Goal: Task Accomplishment & Management: Manage account settings

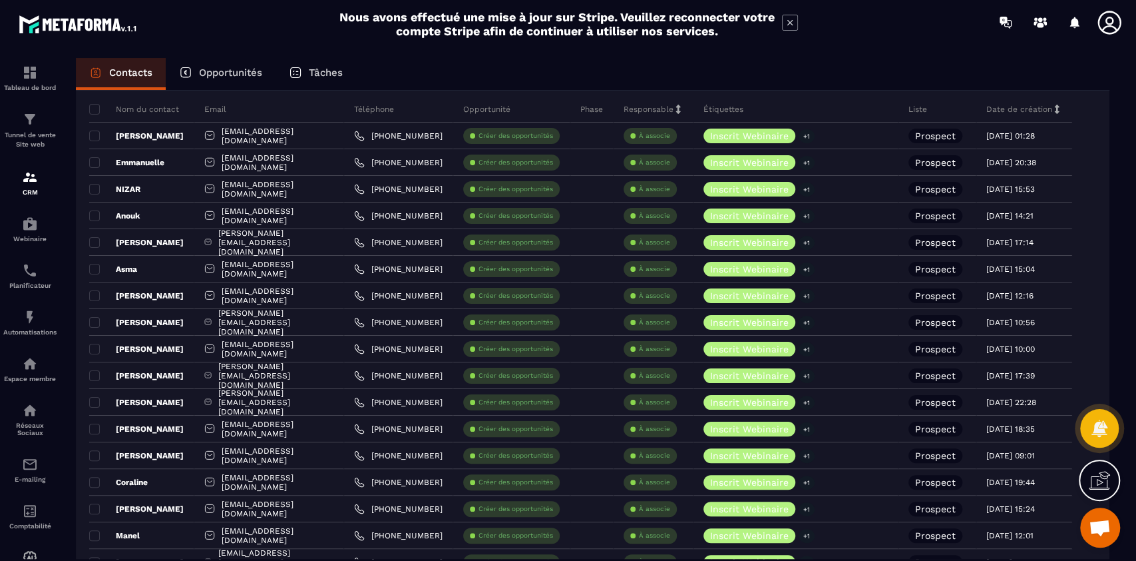
scroll to position [83, 0]
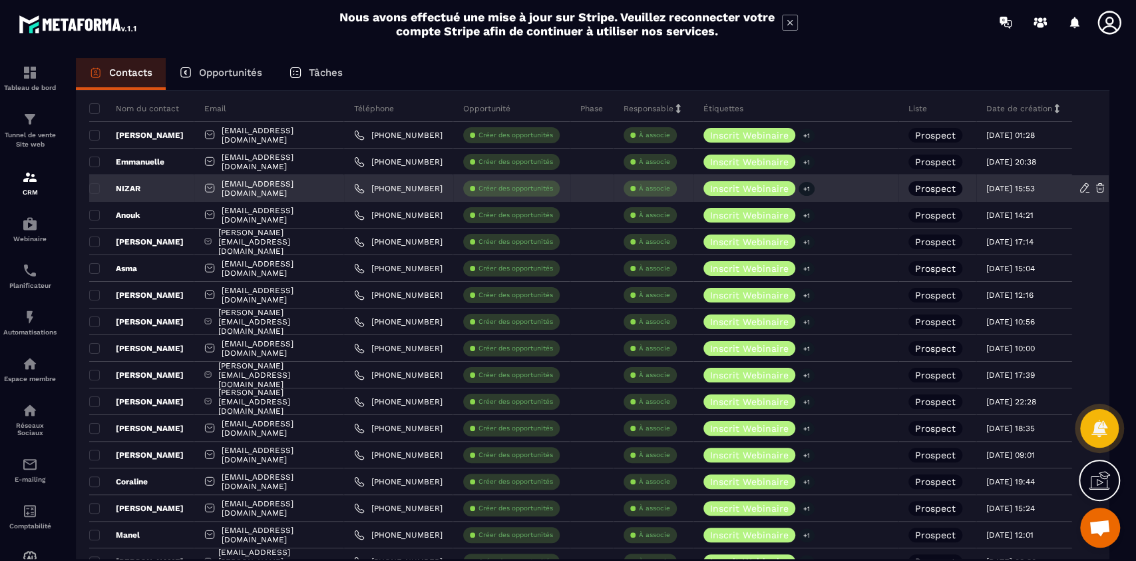
click at [102, 188] on p "NIZAR" at bounding box center [114, 188] width 51 height 11
click at [91, 191] on span at bounding box center [94, 188] width 11 height 11
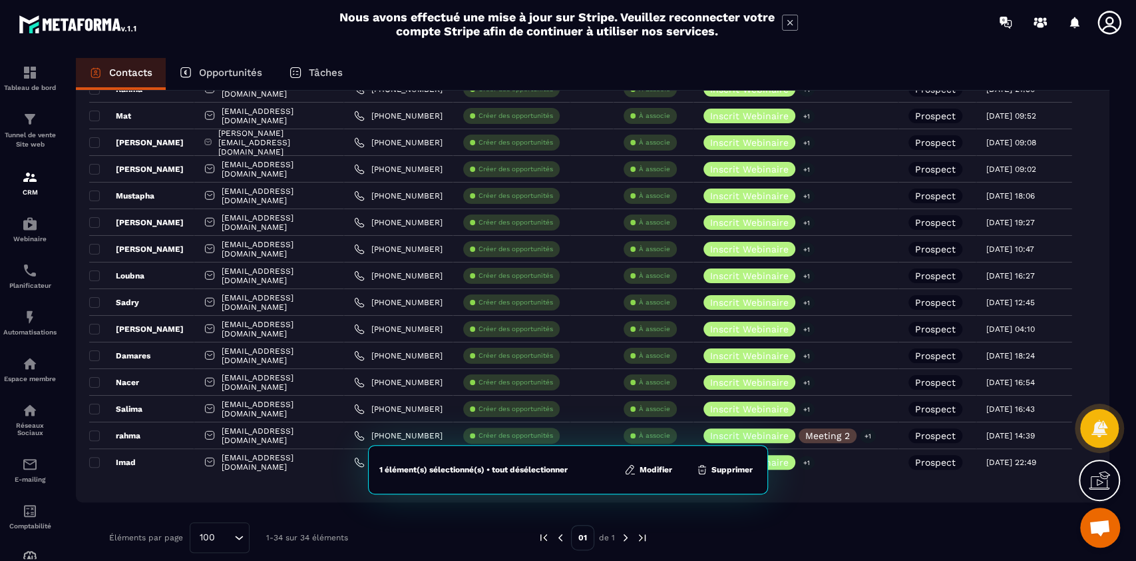
scroll to position [649, 0]
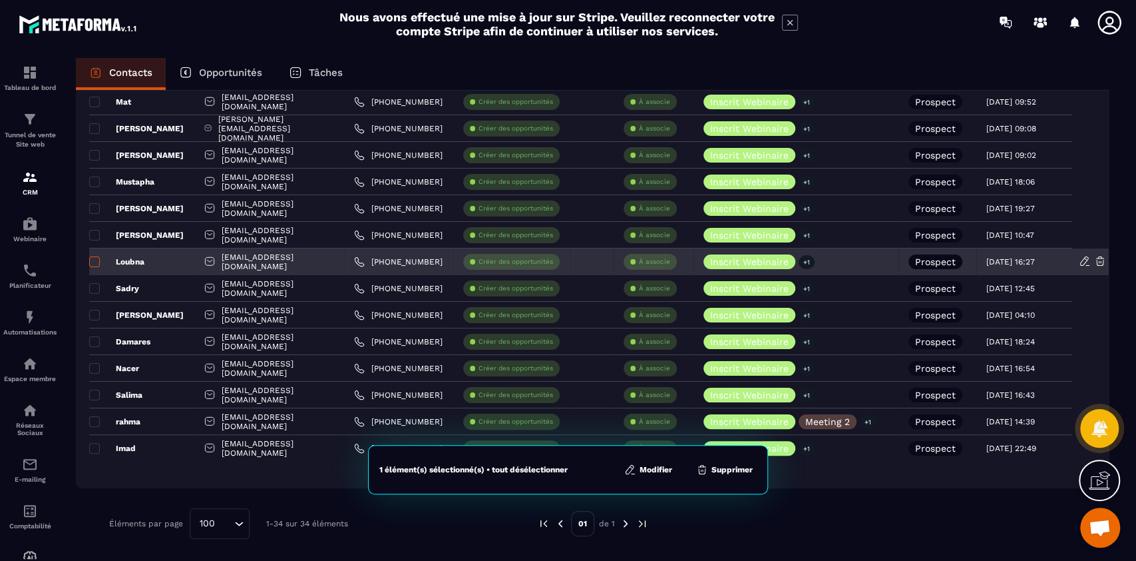
click at [95, 259] on span at bounding box center [94, 261] width 11 height 11
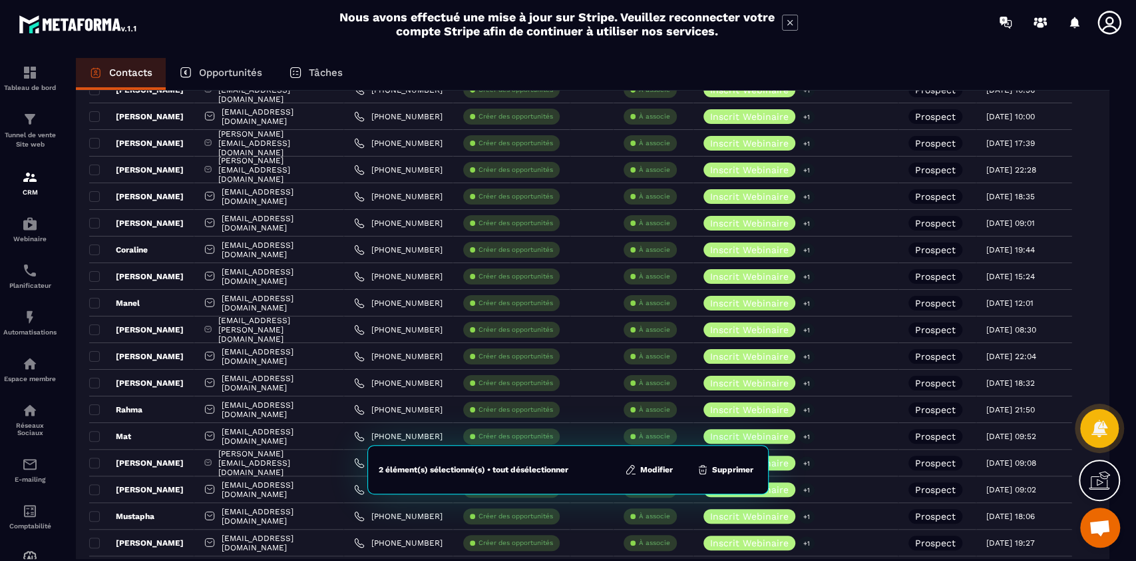
scroll to position [300, 0]
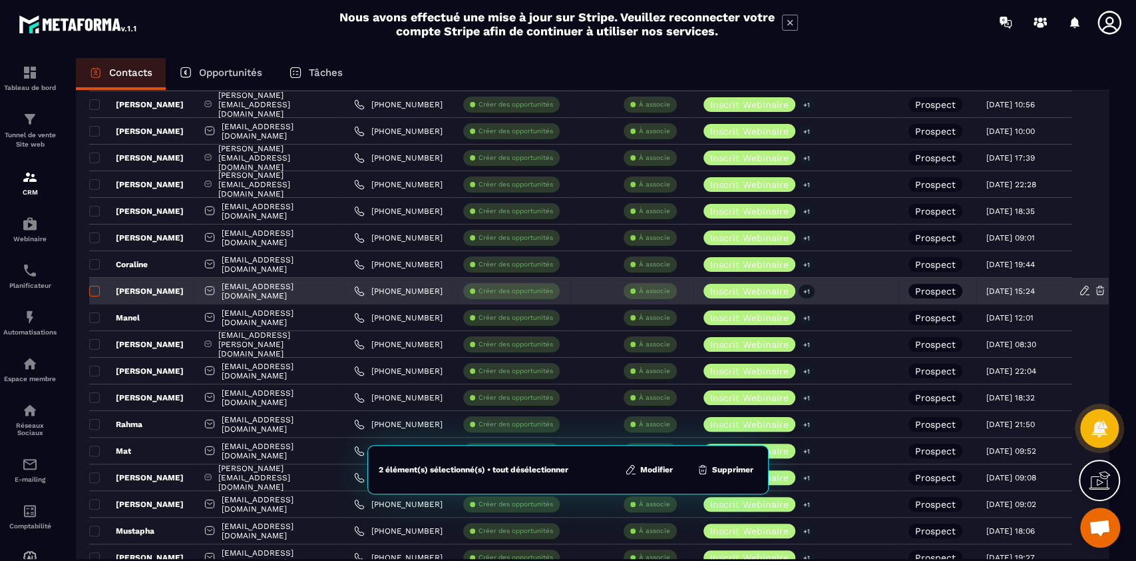
click at [93, 294] on span at bounding box center [94, 291] width 11 height 11
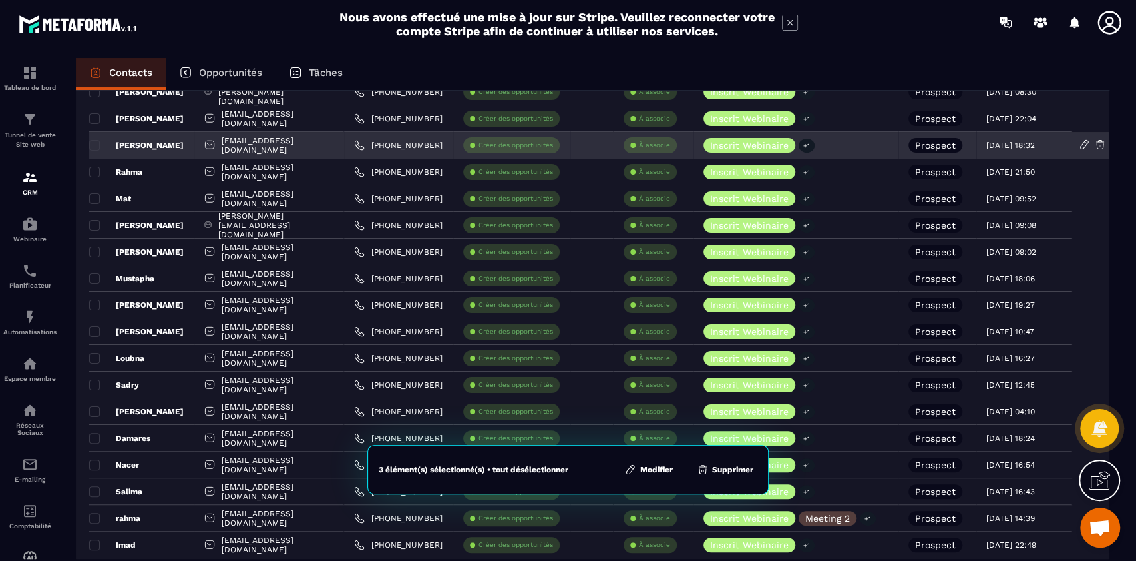
scroll to position [649, 0]
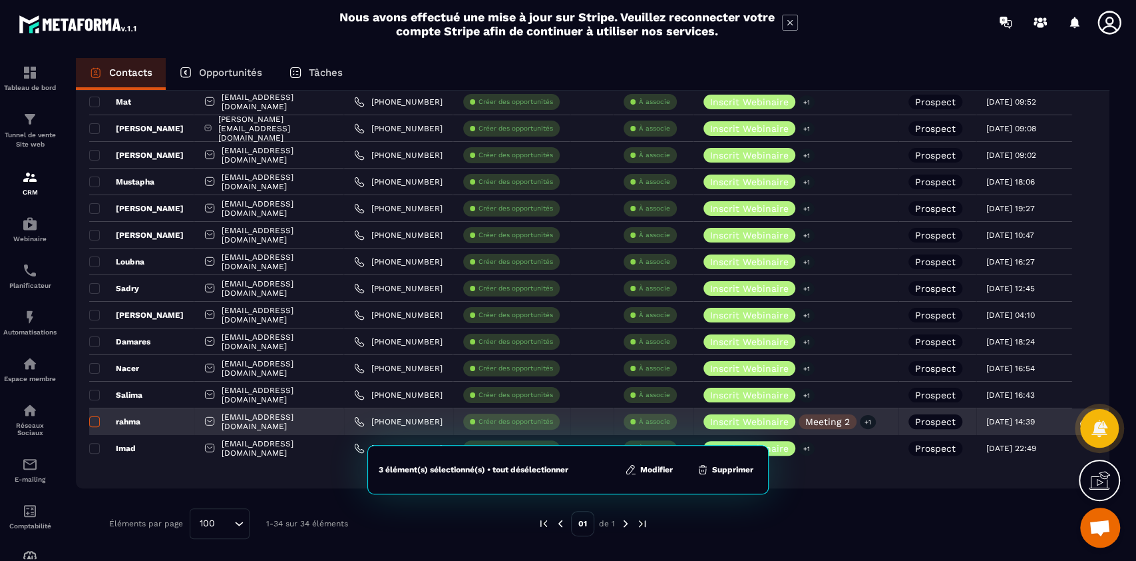
click at [96, 417] on span at bounding box center [94, 421] width 11 height 11
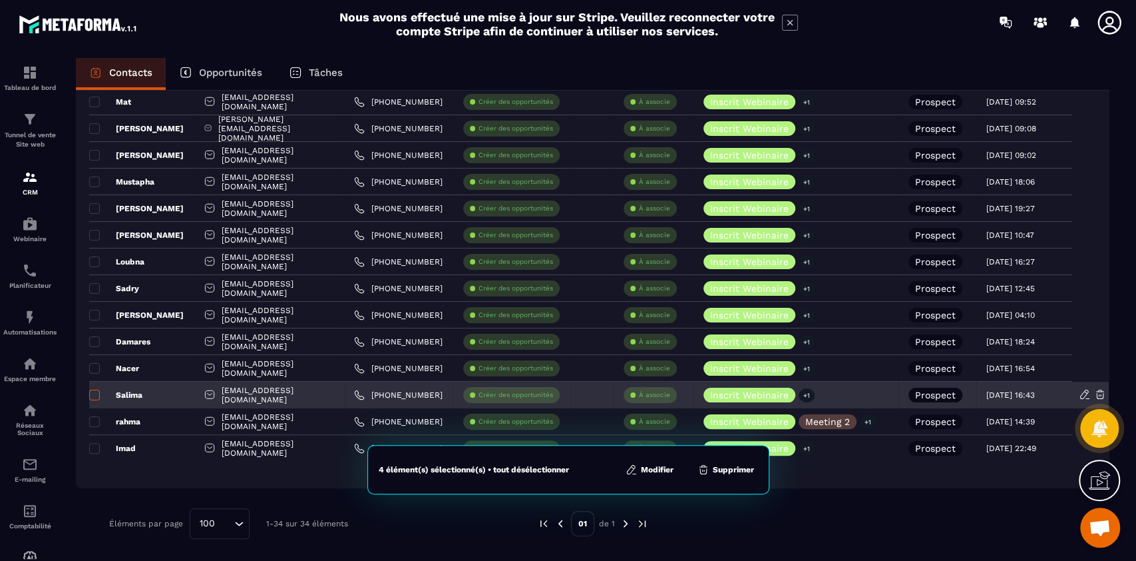
click at [93, 394] on span at bounding box center [94, 394] width 11 height 11
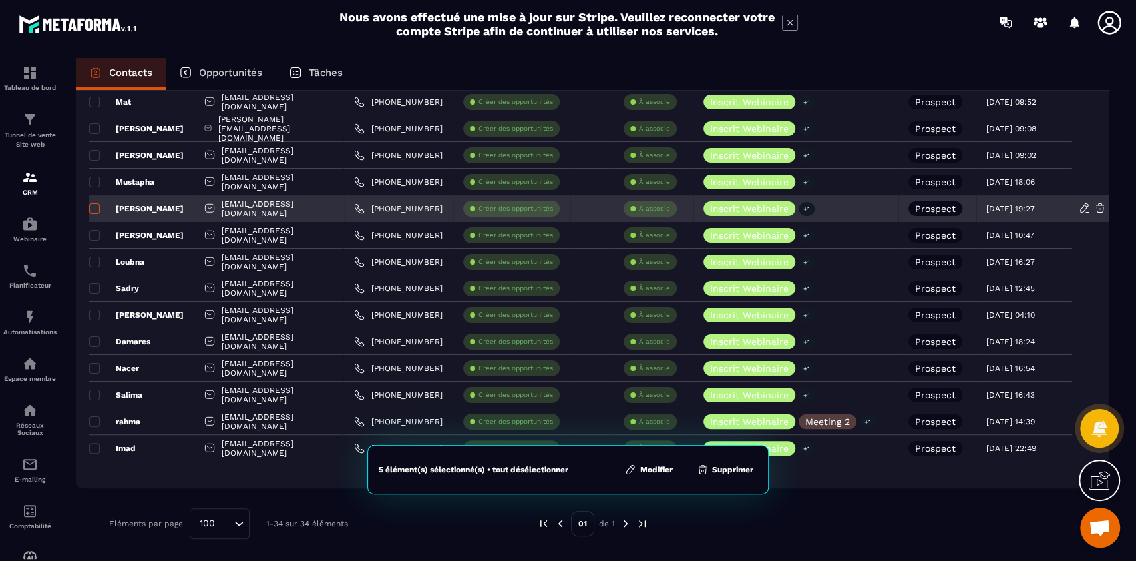
click at [93, 210] on span at bounding box center [94, 208] width 11 height 11
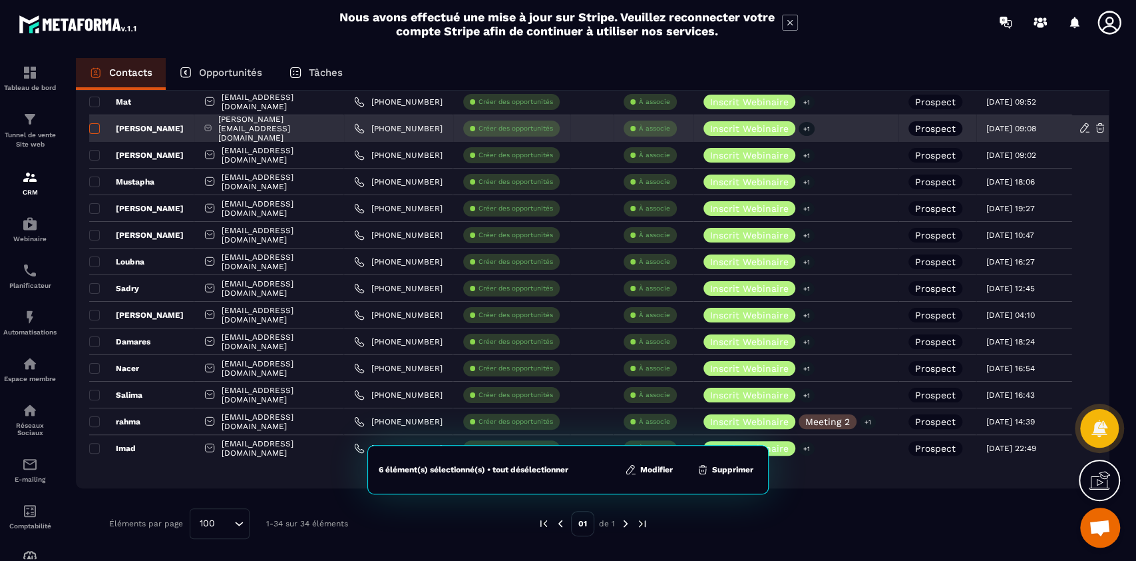
click at [96, 132] on span at bounding box center [94, 128] width 11 height 11
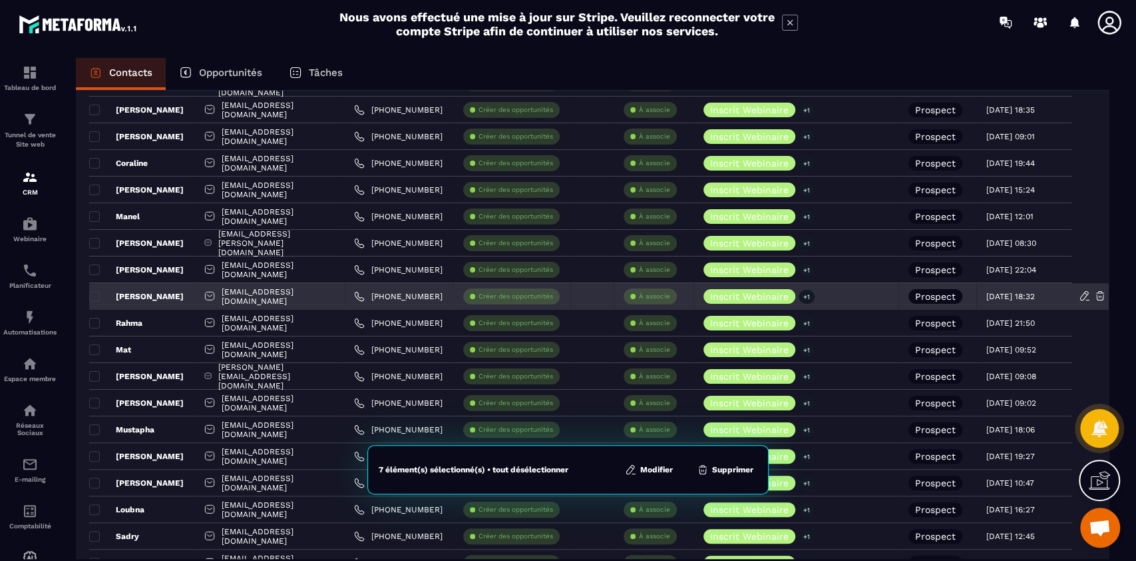
scroll to position [400, 0]
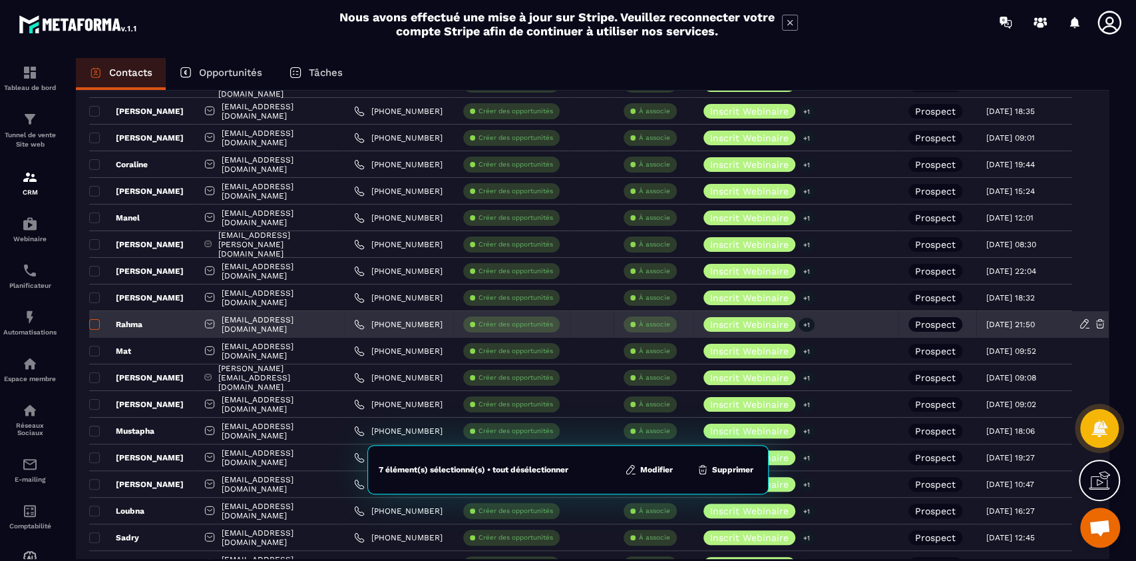
click at [96, 326] on span at bounding box center [94, 324] width 11 height 11
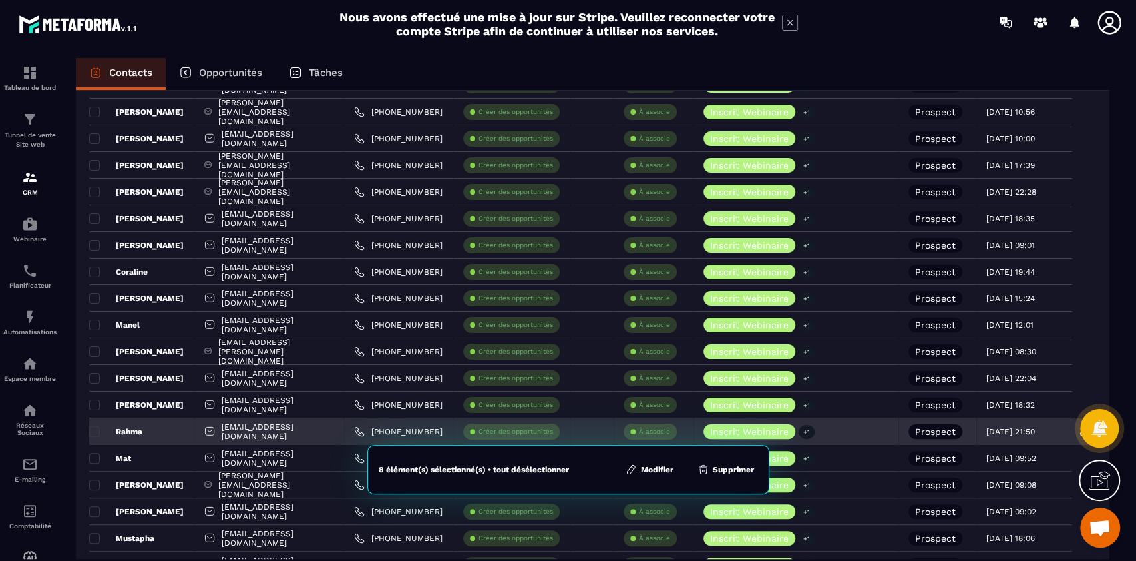
scroll to position [288, 0]
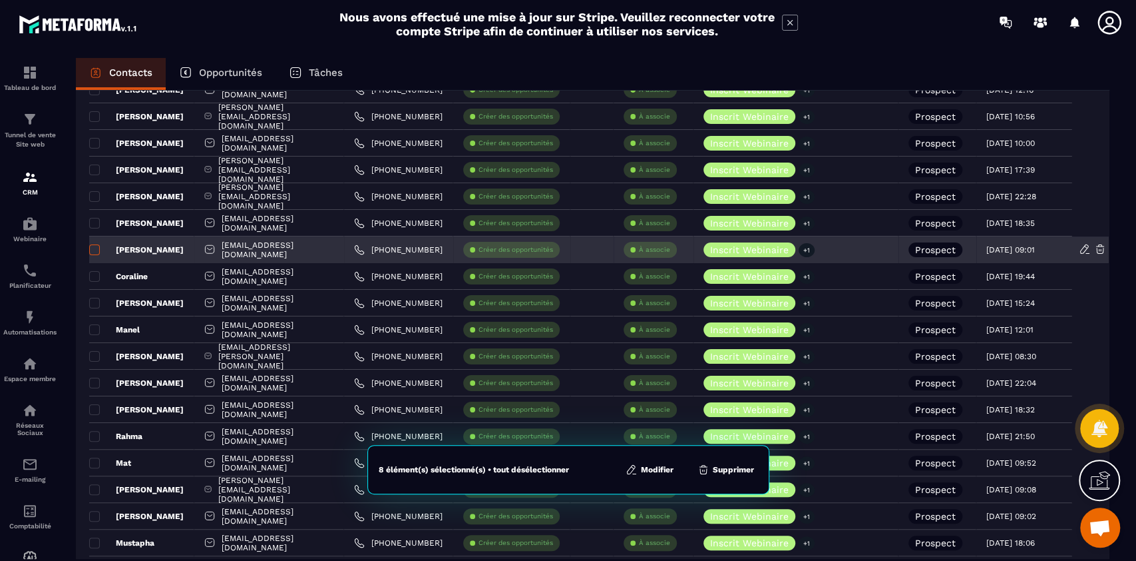
click at [92, 247] on span at bounding box center [94, 249] width 11 height 11
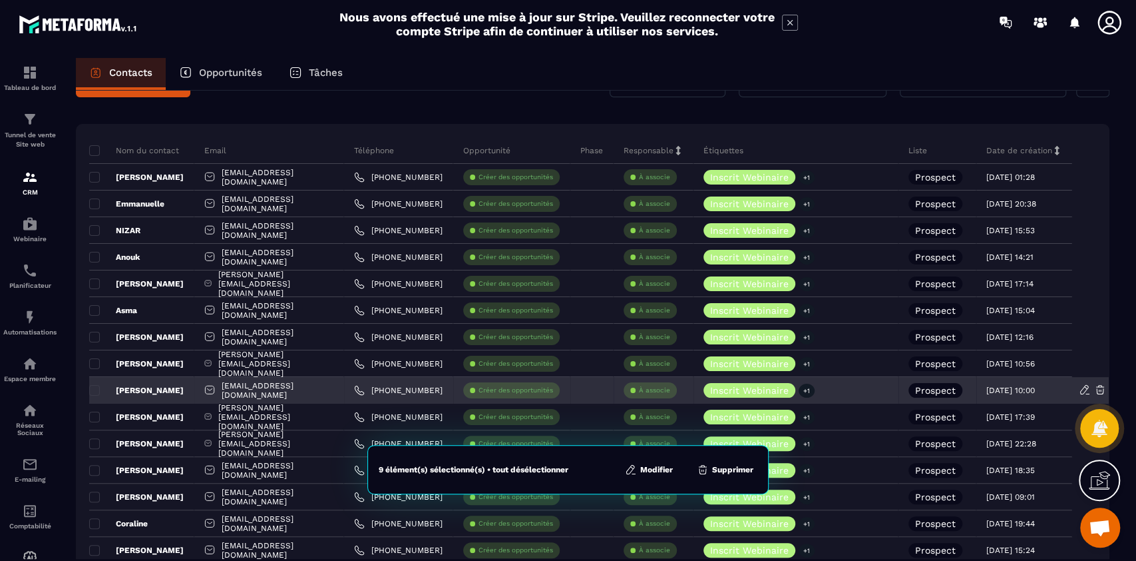
scroll to position [36, 0]
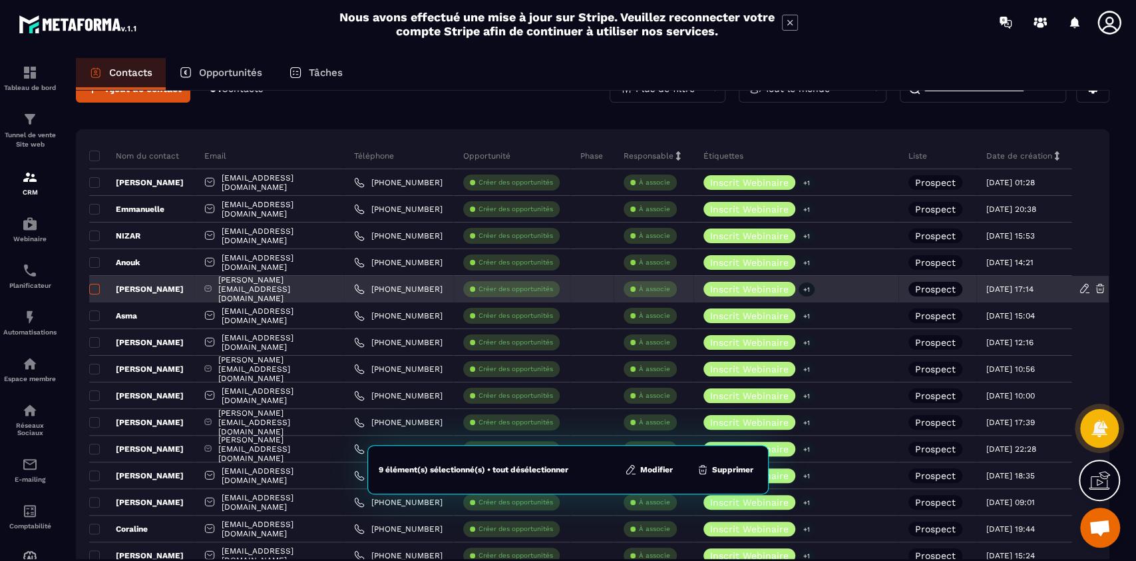
click at [95, 290] on span at bounding box center [94, 289] width 11 height 11
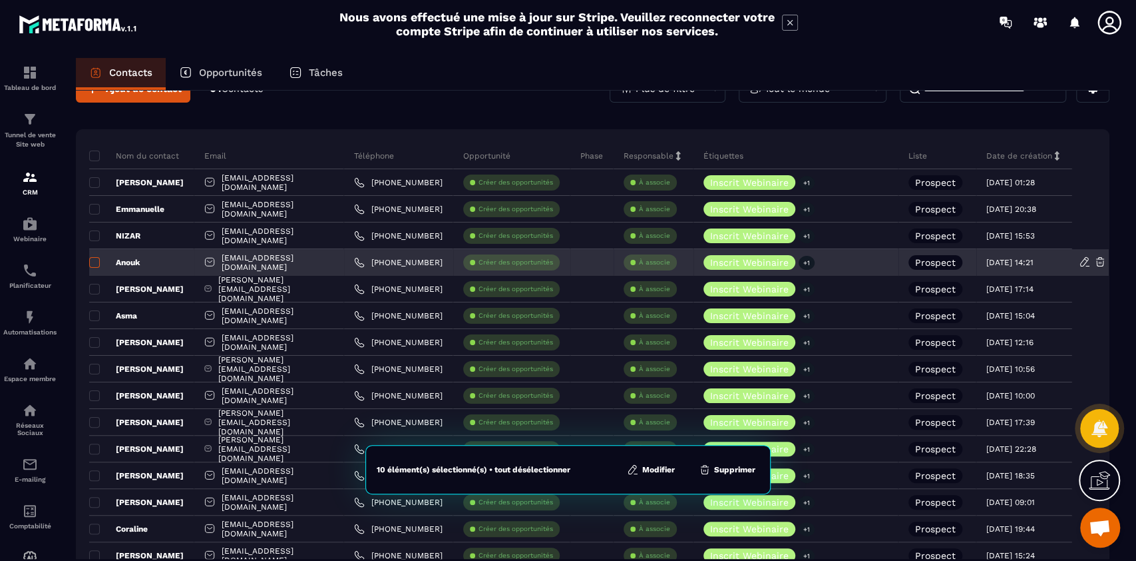
click at [93, 263] on span at bounding box center [94, 262] width 11 height 11
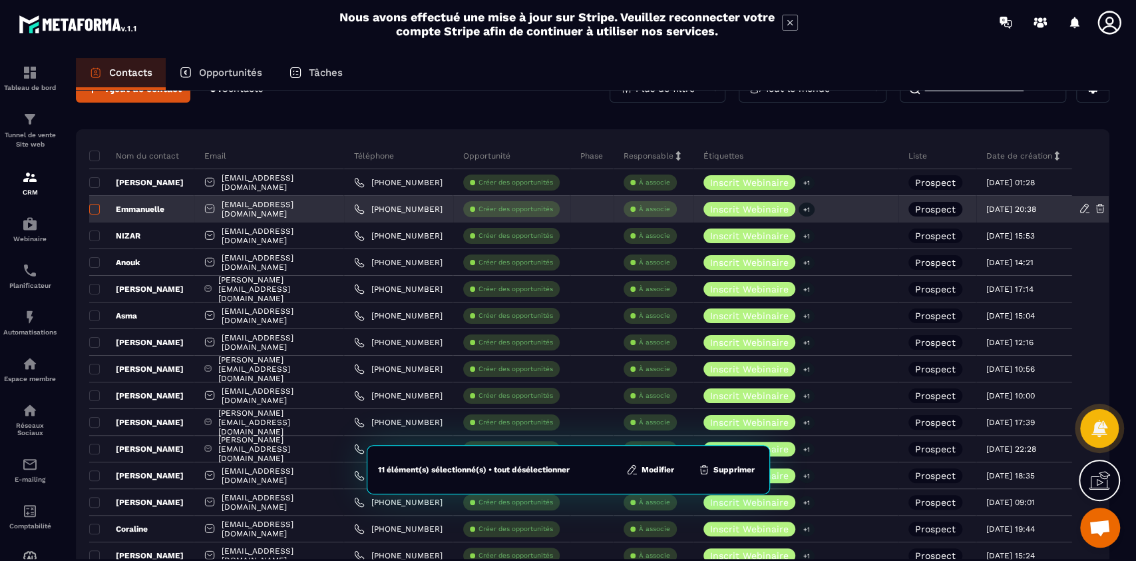
click at [92, 205] on span at bounding box center [94, 209] width 11 height 11
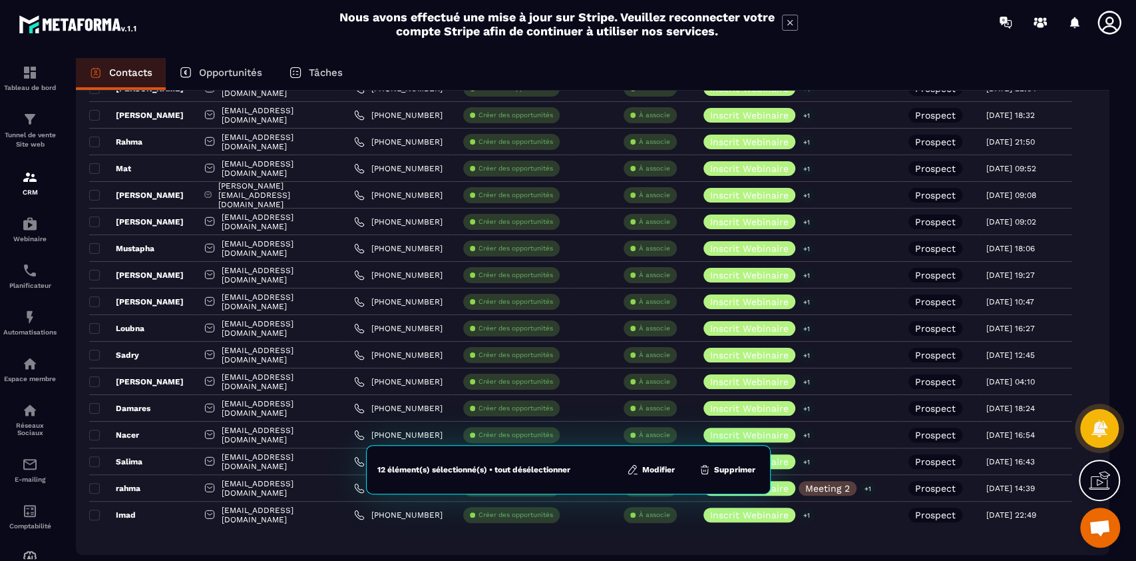
scroll to position [649, 0]
